Goal: Task Accomplishment & Management: Use online tool/utility

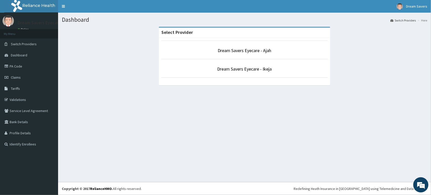
click at [63, 4] on link "Toggle navigation" at bounding box center [63, 6] width 11 height 13
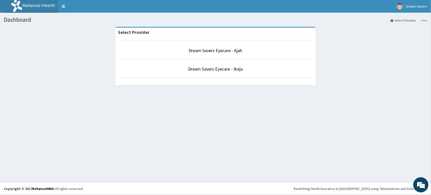
click at [65, 4] on link "Toggle navigation" at bounding box center [63, 6] width 11 height 13
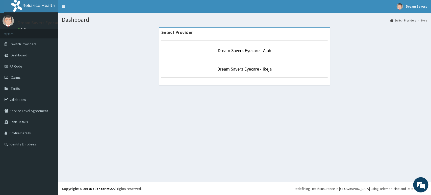
click at [22, 28] on link "Online" at bounding box center [24, 30] width 12 height 4
click at [410, 6] on span "Dream Savers" at bounding box center [416, 6] width 21 height 5
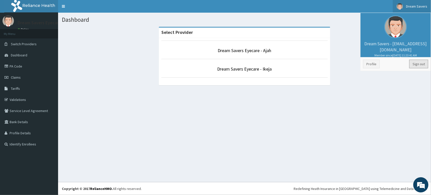
click at [419, 64] on link "Sign out" at bounding box center [419, 64] width 19 height 9
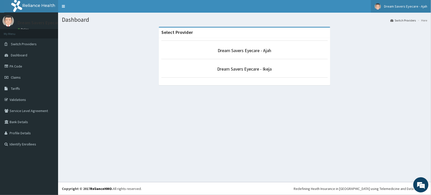
click at [379, 6] on img at bounding box center [378, 6] width 6 height 6
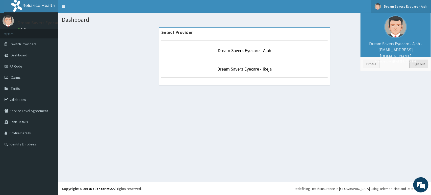
click at [419, 64] on link "Sign out" at bounding box center [419, 64] width 19 height 9
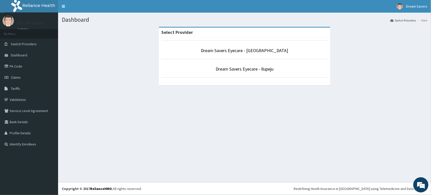
click at [296, 66] on p "Dream Savers Eyecare - Ilupeju" at bounding box center [244, 69] width 167 height 7
click at [293, 72] on p "Dream Savers Eyecare - Ilupeju" at bounding box center [244, 69] width 167 height 7
click at [290, 67] on p "Dream Savers Eyecare - Ilupeju" at bounding box center [244, 69] width 167 height 7
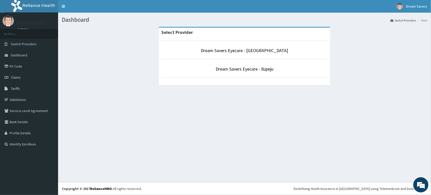
click at [290, 67] on p "Dream Savers Eyecare - Ilupeju" at bounding box center [244, 69] width 167 height 7
click at [285, 106] on div "Dashboard Switch Providers Here Select Provider Dream Savers Eyecare - Victoria…" at bounding box center [244, 97] width 373 height 169
click at [289, 68] on p "Dream Savers Eyecare - Ilupeju" at bounding box center [244, 69] width 167 height 7
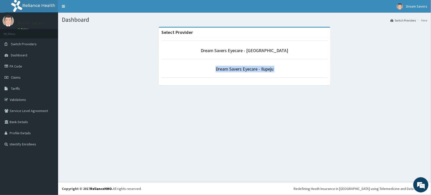
click at [289, 68] on p "Dream Savers Eyecare - Ilupeju" at bounding box center [244, 69] width 167 height 7
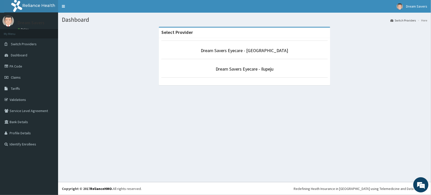
click at [289, 68] on p "Dream Savers Eyecare - Ilupeju" at bounding box center [244, 69] width 167 height 7
click at [276, 66] on p "Dream Savers Eyecare - Ilupeju" at bounding box center [244, 69] width 167 height 7
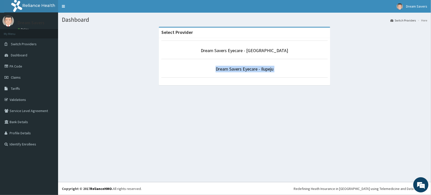
click at [276, 66] on p "Dream Savers Eyecare - Ilupeju" at bounding box center [244, 69] width 167 height 7
click at [290, 71] on p "Dream Savers Eyecare - Ilupeju" at bounding box center [244, 69] width 167 height 7
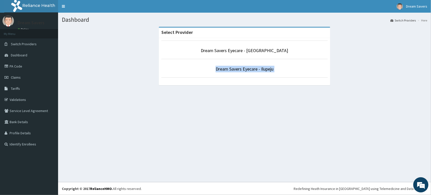
click at [290, 71] on p "Dream Savers Eyecare - Ilupeju" at bounding box center [244, 69] width 167 height 7
click at [299, 51] on p "Dream Savers Eyecare - Victoria Island" at bounding box center [244, 50] width 167 height 7
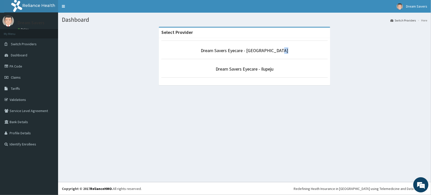
click at [299, 51] on p "Dream Savers Eyecare - Victoria Island" at bounding box center [244, 50] width 167 height 7
click at [300, 74] on li "Dream Savers Eyecare - Ilupeju" at bounding box center [244, 68] width 167 height 19
click at [301, 77] on li "Dream Savers Eyecare - Ilupeju" at bounding box center [244, 68] width 167 height 19
click at [273, 71] on link "Dream Savers Eyecare - Ilupeju" at bounding box center [245, 69] width 58 height 6
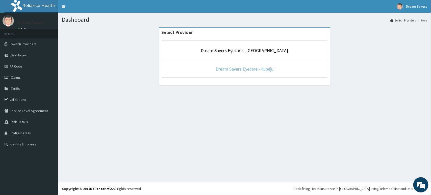
click at [273, 71] on link "Dream Savers Eyecare - Ilupeju" at bounding box center [245, 69] width 58 height 6
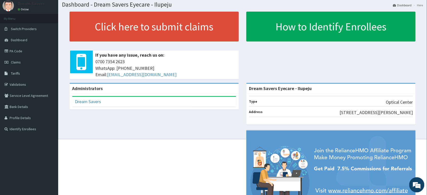
scroll to position [20, 0]
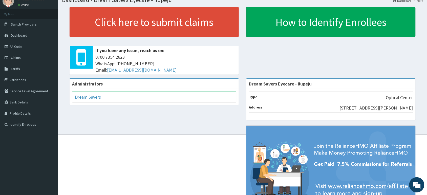
click at [21, 45] on link "PA Code" at bounding box center [29, 46] width 58 height 11
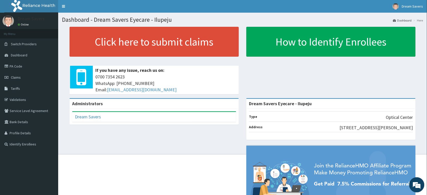
click at [43, 66] on link "PA Code" at bounding box center [29, 66] width 58 height 11
click at [42, 61] on link "PA Code" at bounding box center [29, 66] width 58 height 11
click at [17, 64] on link "PA Code" at bounding box center [29, 66] width 58 height 11
